Goal: Transaction & Acquisition: Purchase product/service

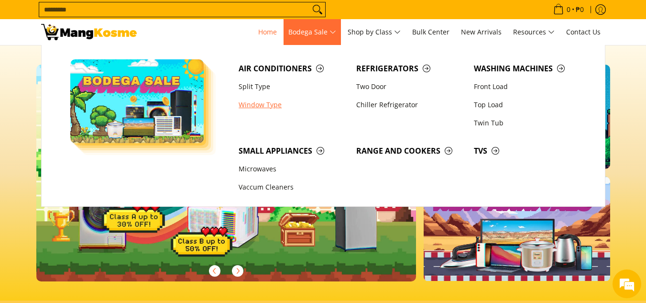
click at [264, 102] on link "Window Type" at bounding box center [293, 105] width 118 height 18
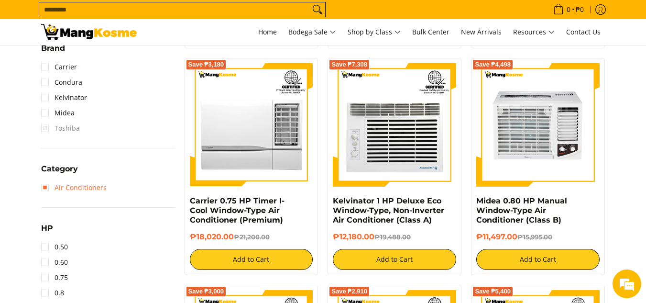
scroll to position [526, 0]
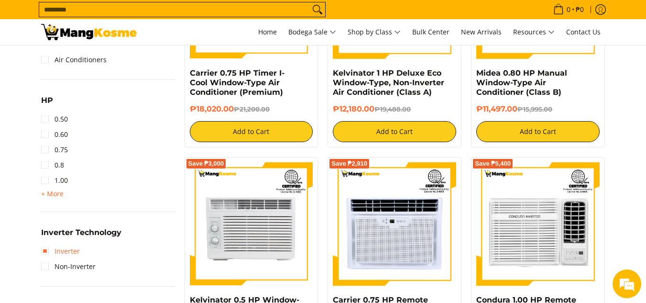
click at [47, 251] on link "Inverter" at bounding box center [60, 251] width 39 height 15
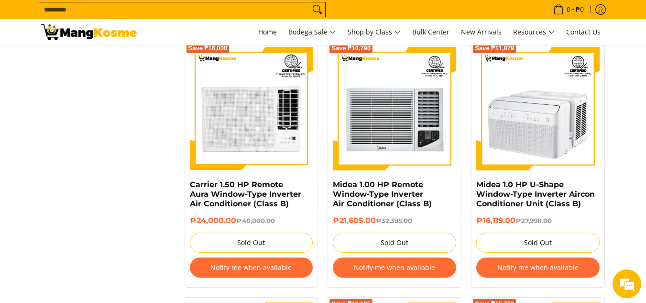
scroll to position [1236, 0]
